Goal: Task Accomplishment & Management: Complete application form

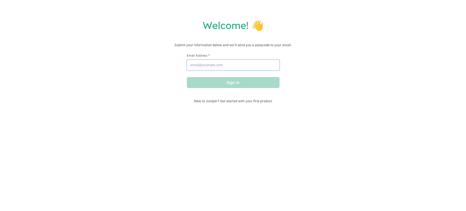
click at [258, 67] on input "Email Address *" at bounding box center [233, 64] width 93 height 11
type input "[EMAIL_ADDRESS][DOMAIN_NAME]"
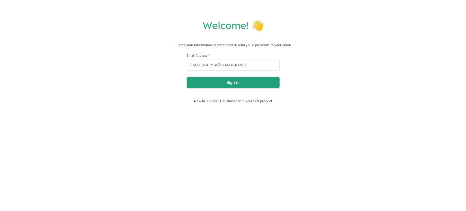
click at [218, 82] on button "Sign in" at bounding box center [233, 82] width 93 height 11
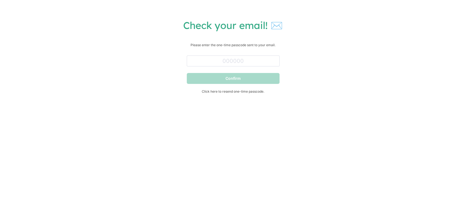
click at [245, 51] on div "Check your email! ✉️ Please enter the one-time passcode sent to your email. Con…" at bounding box center [232, 61] width 455 height 85
click at [245, 58] on input "text" at bounding box center [233, 60] width 93 height 11
paste input "442887"
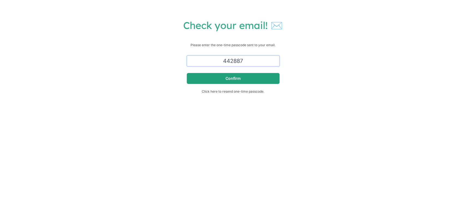
type input "442887"
click at [248, 78] on button "Confirm" at bounding box center [233, 78] width 93 height 11
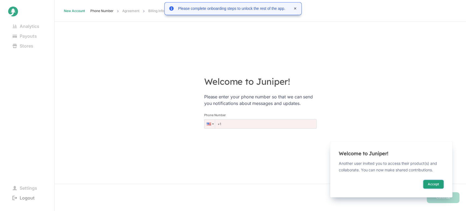
click at [431, 183] on button "Accept" at bounding box center [433, 184] width 20 height 9
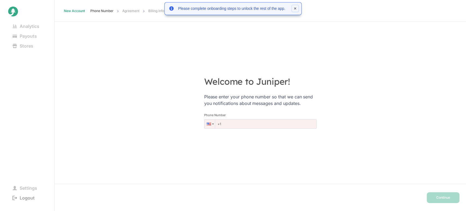
click at [296, 9] on icon at bounding box center [295, 8] width 2 height 2
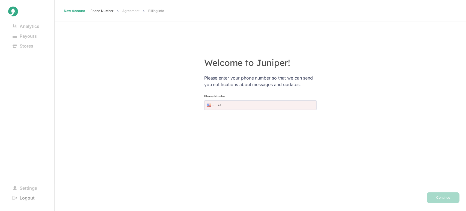
scroll to position [27, 0]
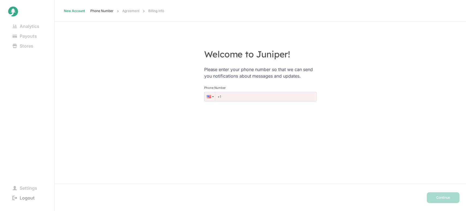
click at [234, 98] on input "+1" at bounding box center [260, 97] width 112 height 10
click at [207, 97] on div at bounding box center [209, 96] width 4 height 3
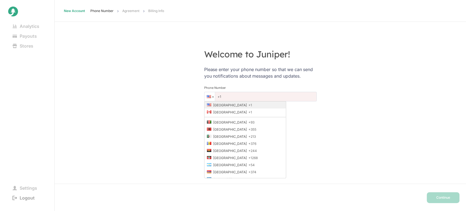
click at [342, 100] on div "Welcome to Juniper! Please enter your phone number so that we can send you noti…" at bounding box center [260, 78] width 411 height 211
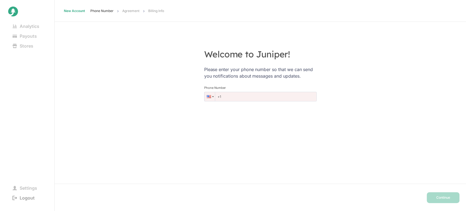
click at [233, 97] on input "+1" at bounding box center [260, 97] width 112 height 10
click at [207, 97] on div at bounding box center [209, 96] width 4 height 3
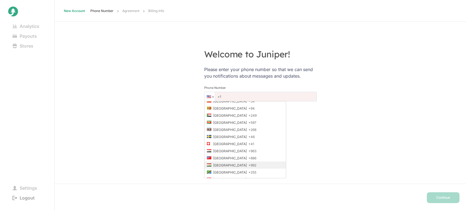
scroll to position [711, 0]
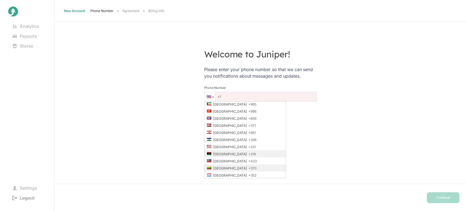
click at [248, 166] on span "+370" at bounding box center [252, 168] width 8 height 4
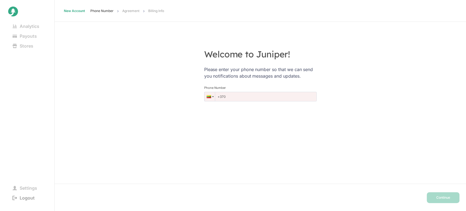
click at [236, 97] on input "+370" at bounding box center [260, 97] width 112 height 10
type input "[PHONE_NUMBER]"
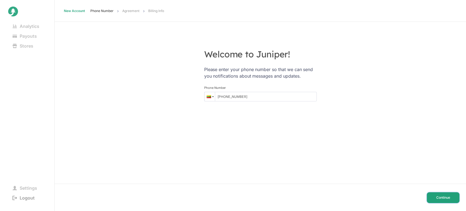
click at [448, 198] on button "Continue" at bounding box center [443, 197] width 33 height 11
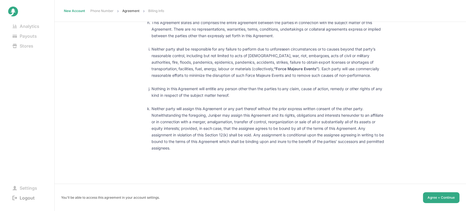
scroll to position [33, 0]
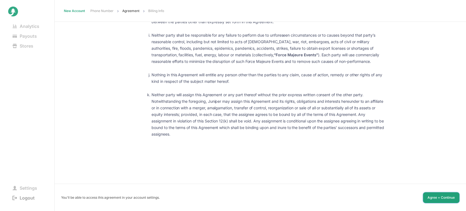
click at [425, 198] on button "Agree + Continue" at bounding box center [441, 197] width 37 height 11
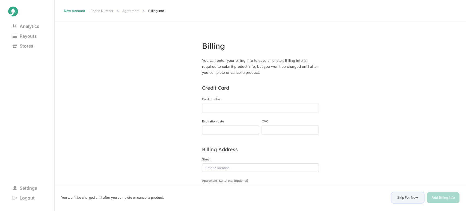
click at [404, 196] on button "Skip For Now" at bounding box center [407, 197] width 33 height 11
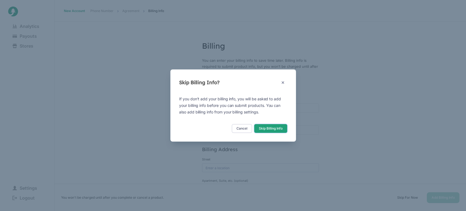
click at [275, 129] on button "Skip Billing Info" at bounding box center [270, 128] width 33 height 9
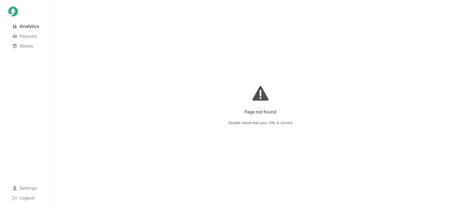
click at [29, 28] on span "Analytics" at bounding box center [25, 26] width 35 height 8
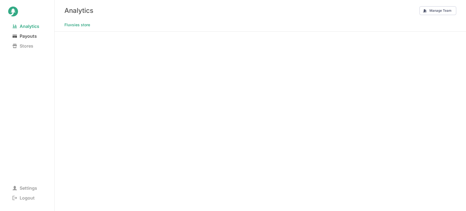
click at [29, 37] on span "Payouts" at bounding box center [24, 36] width 33 height 8
